Goal: Transaction & Acquisition: Purchase product/service

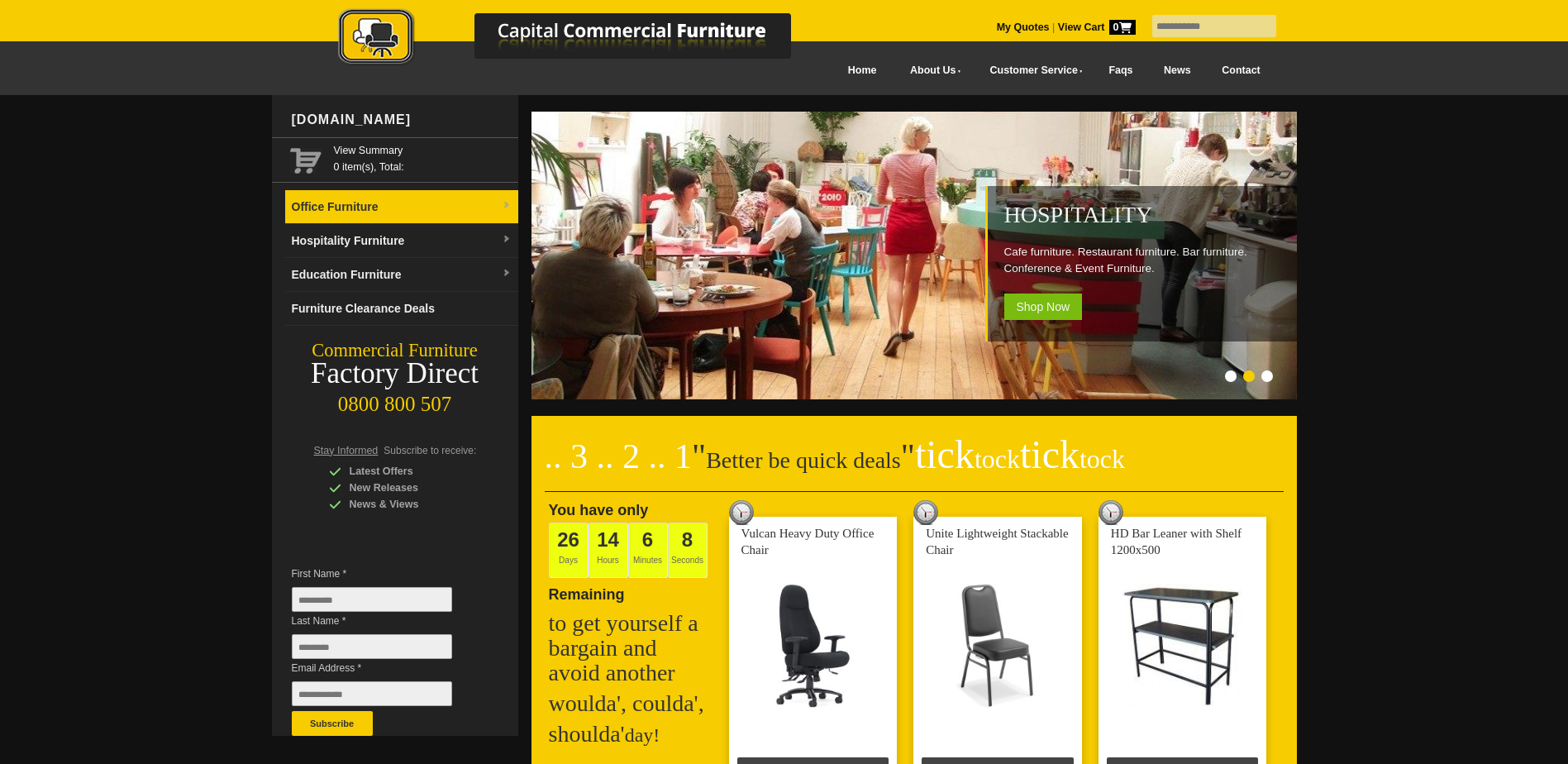
click at [504, 200] on span at bounding box center [506, 206] width 10 height 17
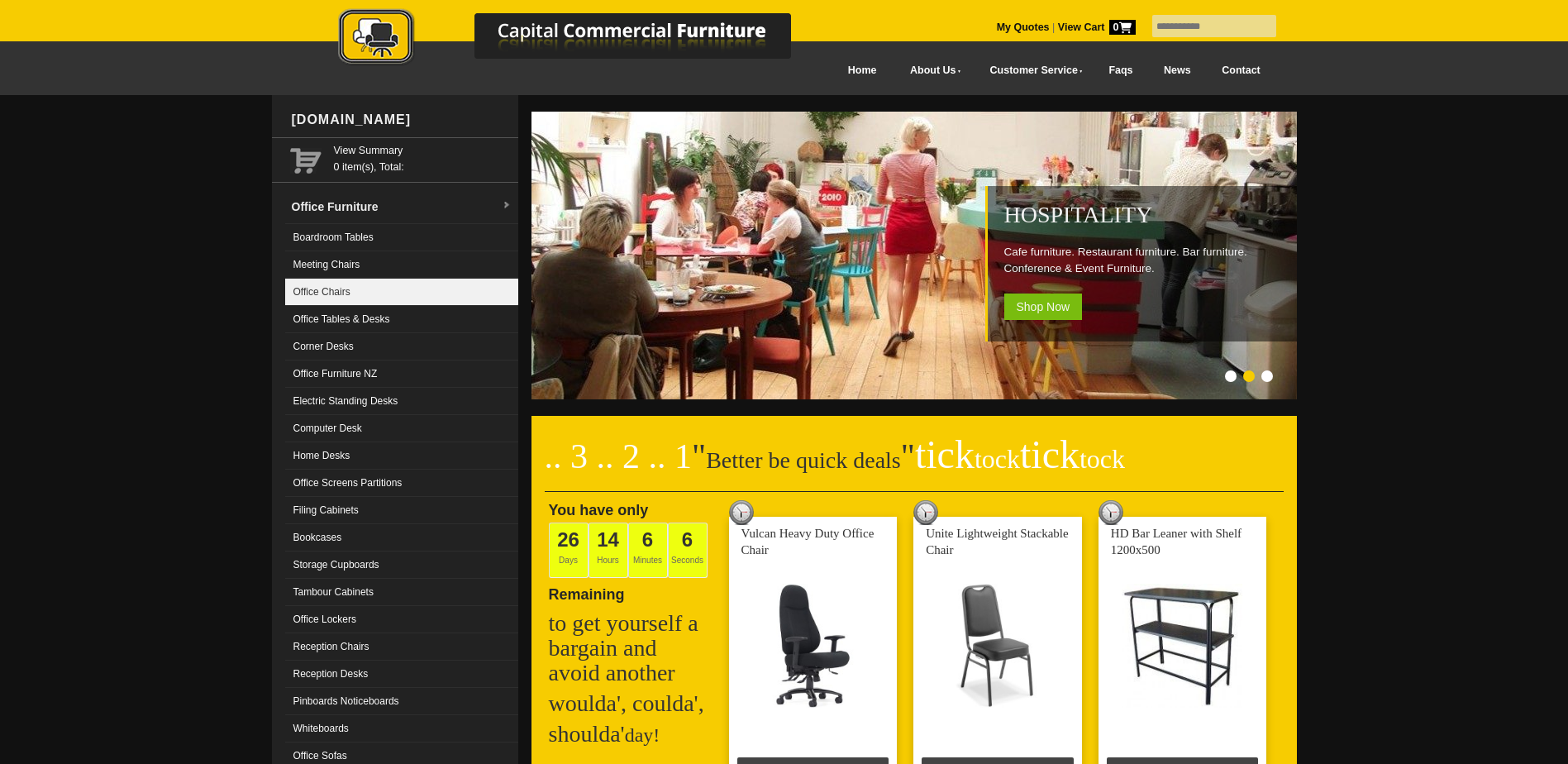
click at [336, 288] on link "Office Chairs" at bounding box center [402, 291] width 233 height 27
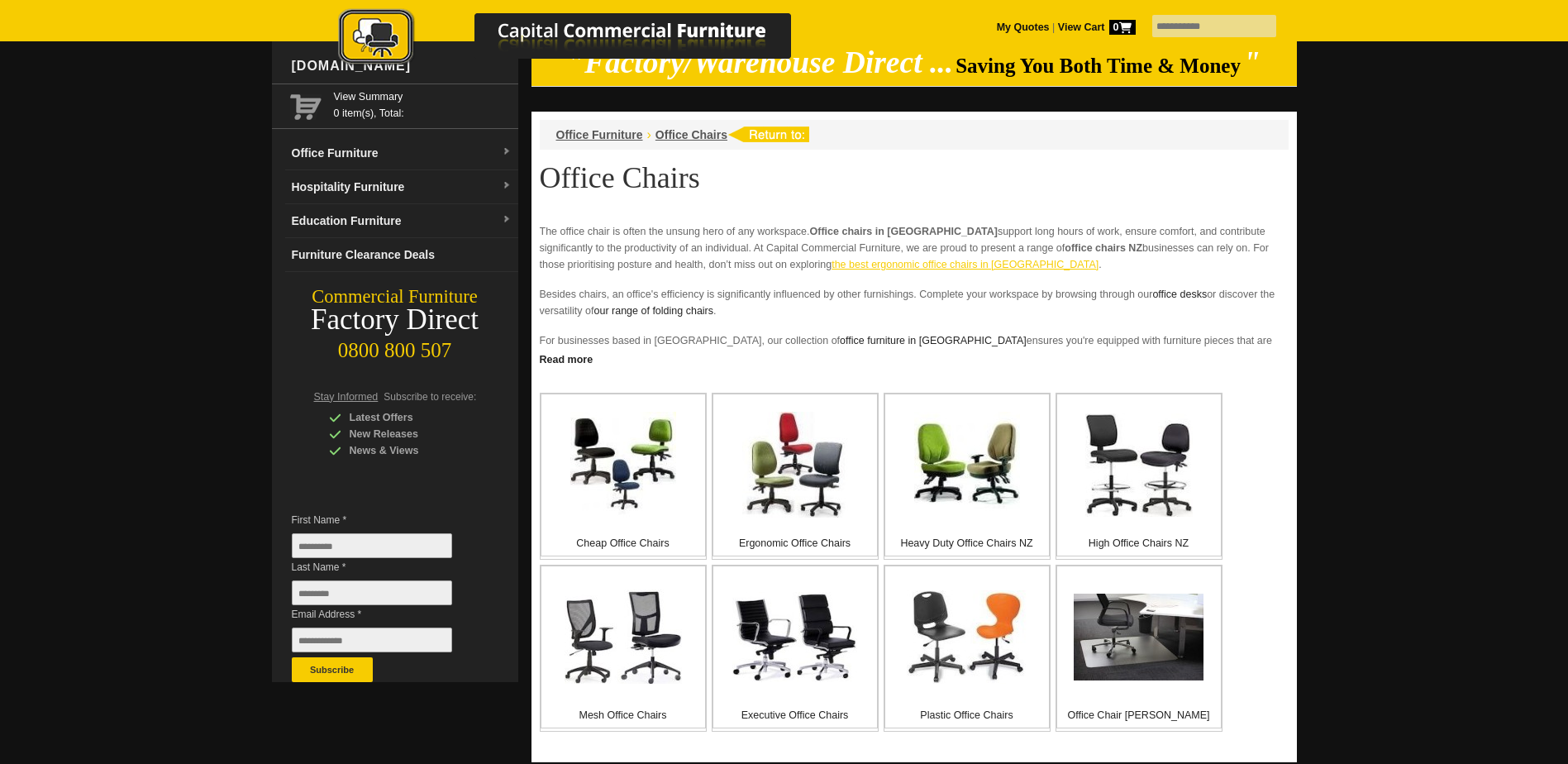
scroll to position [83, 0]
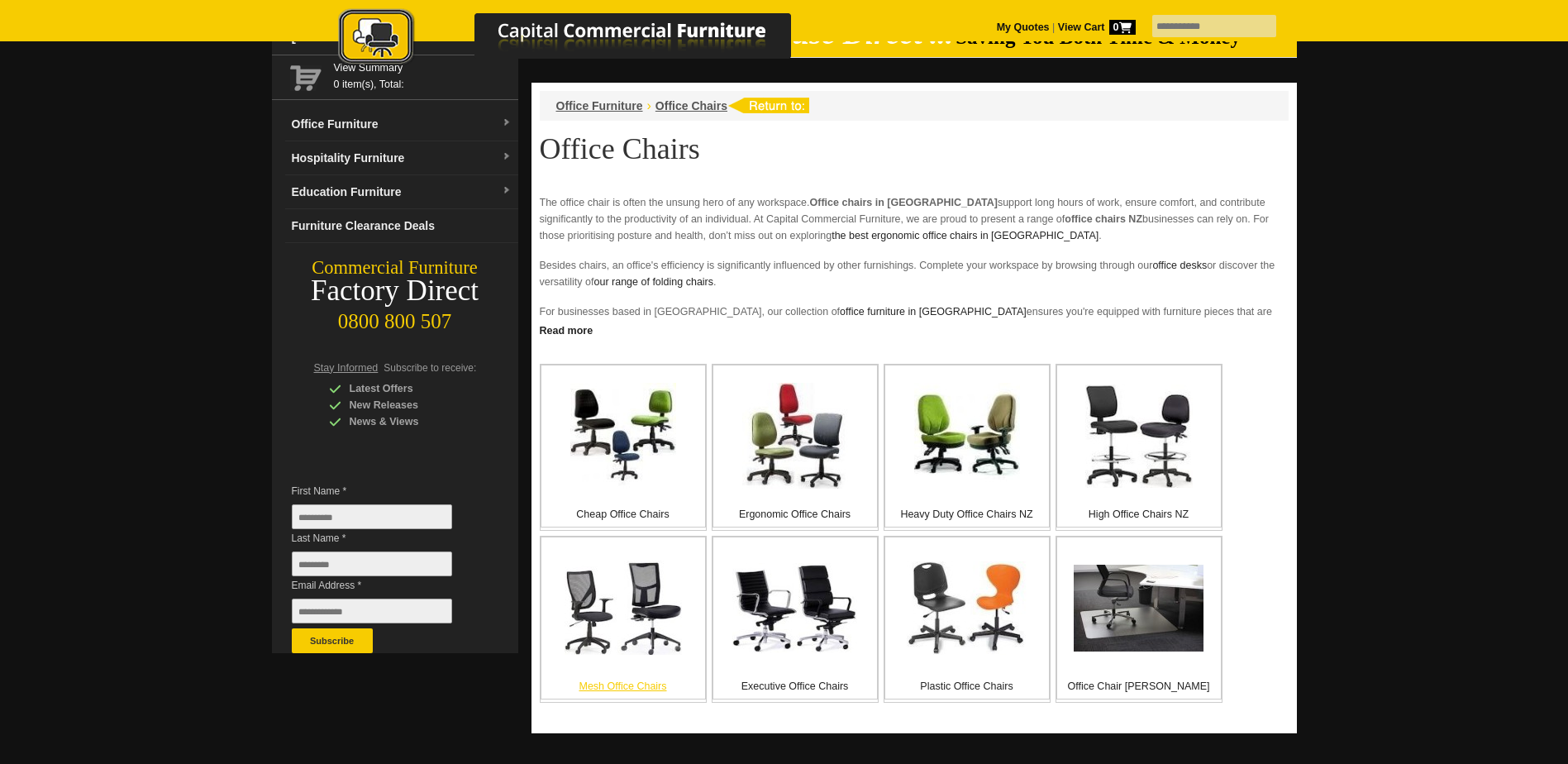
click at [609, 627] on img at bounding box center [623, 607] width 117 height 95
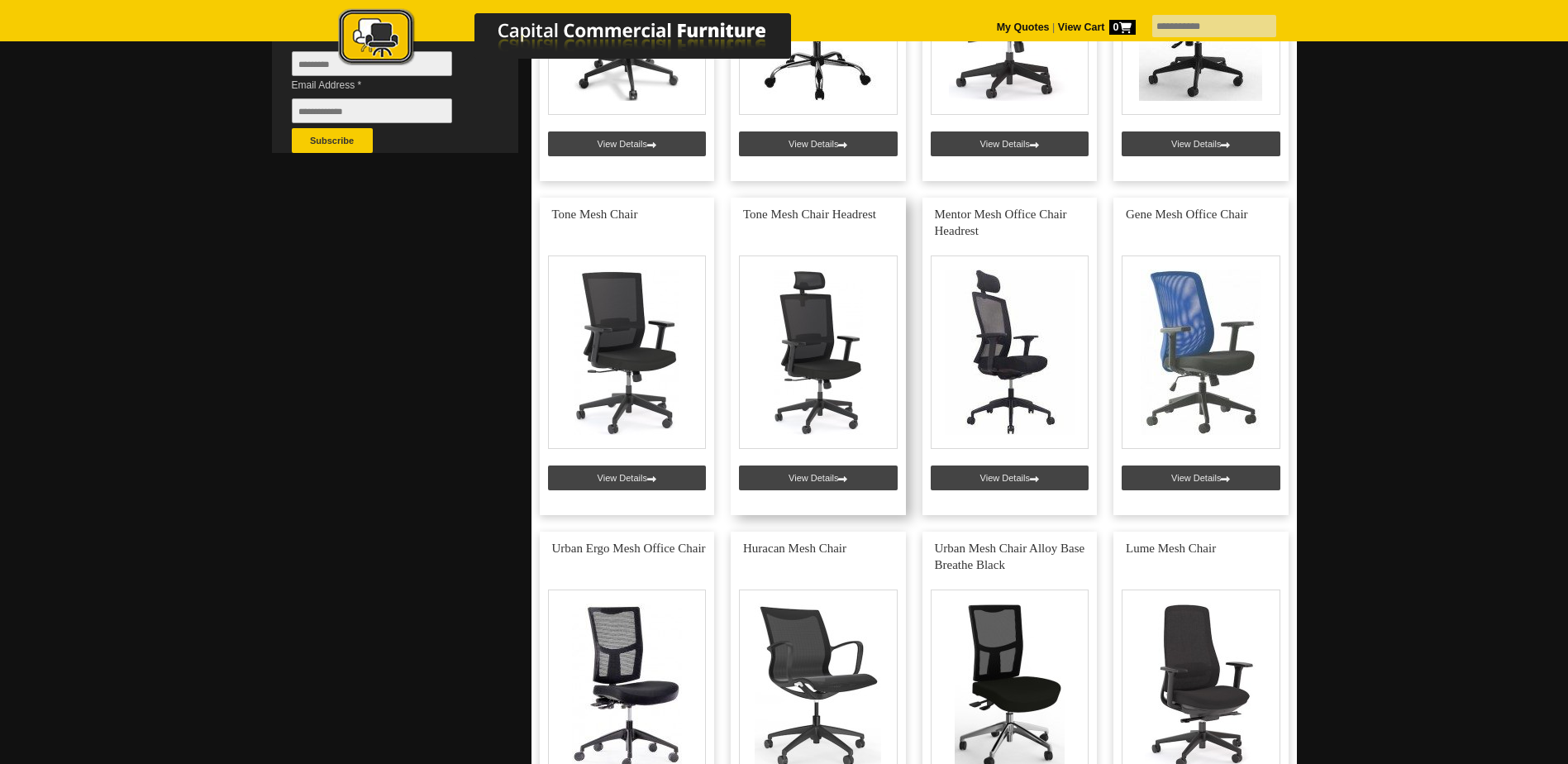
scroll to position [744, 0]
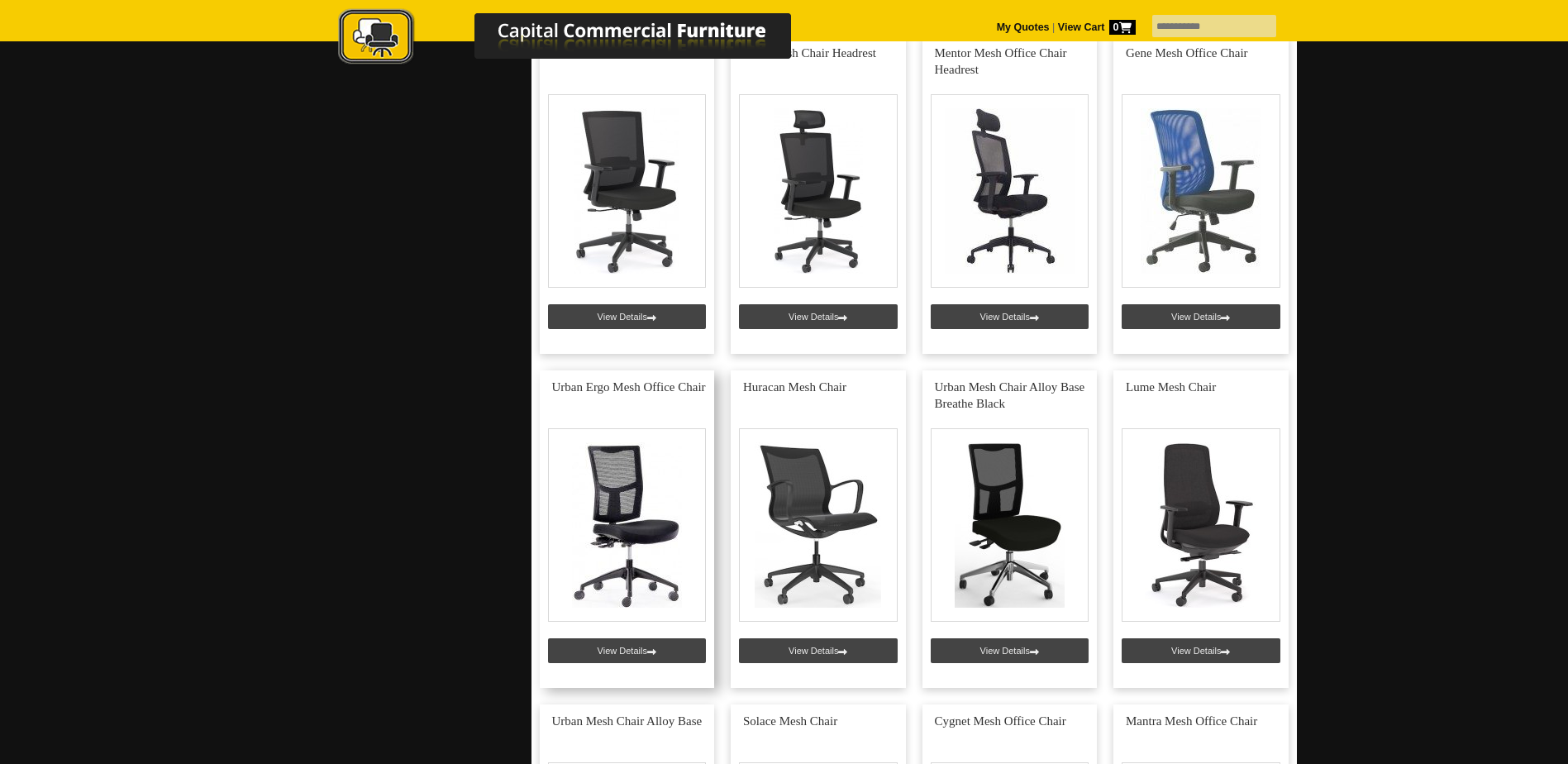
click at [603, 511] on link at bounding box center [627, 528] width 175 height 317
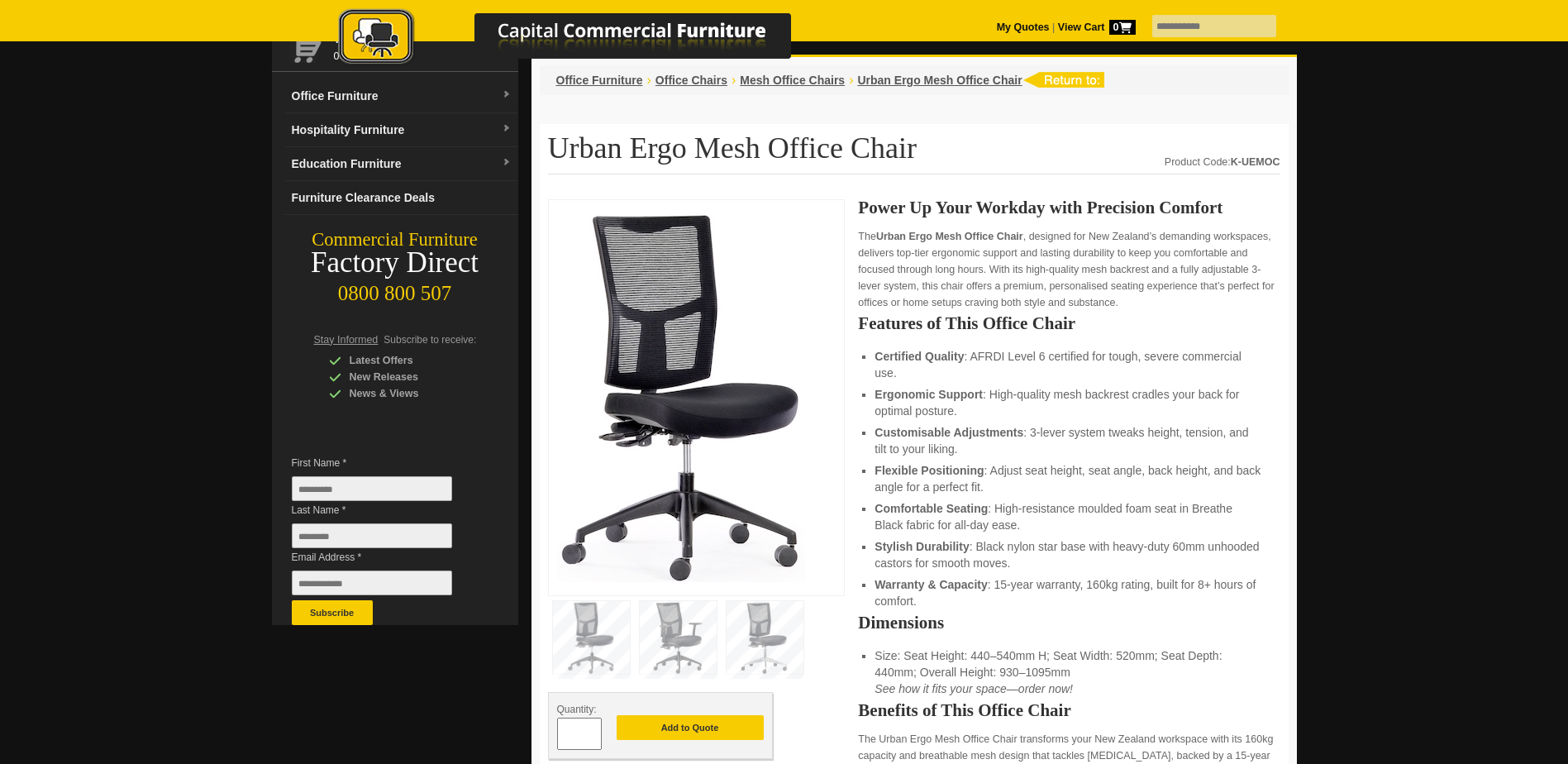
scroll to position [83, 0]
